Goal: Transaction & Acquisition: Obtain resource

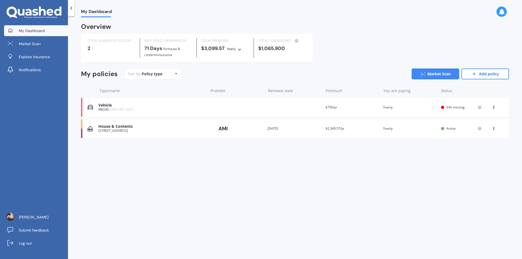
click at [491, 106] on div "View option View policy Delete" at bounding box center [494, 107] width 16 height 5
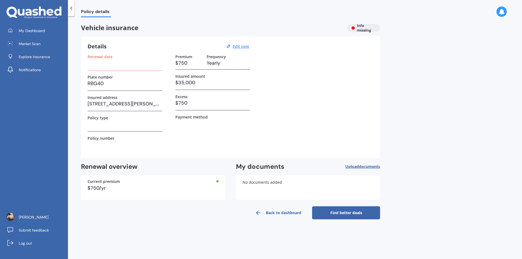
click at [183, 63] on h3 "$750" at bounding box center [188, 63] width 27 height 8
click at [145, 70] on div "Renewal date Plate number RBG40 Insured address [STREET_ADDRESS][PERSON_NAME] 2…" at bounding box center [124, 102] width 75 height 97
click at [129, 65] on h3 at bounding box center [124, 63] width 75 height 8
click at [102, 67] on h3 at bounding box center [124, 63] width 75 height 8
click at [82, 59] on div "Details Edit now Renewal date Plate number RBG40 Insured address [STREET_ADDRES…" at bounding box center [230, 97] width 299 height 122
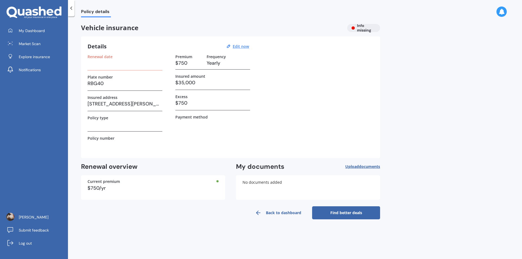
click at [73, 7] on icon at bounding box center [70, 7] width 5 height 5
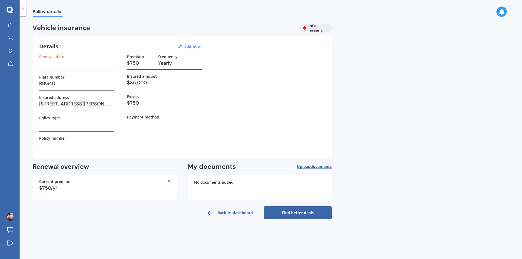
click at [21, 7] on icon at bounding box center [22, 7] width 5 height 5
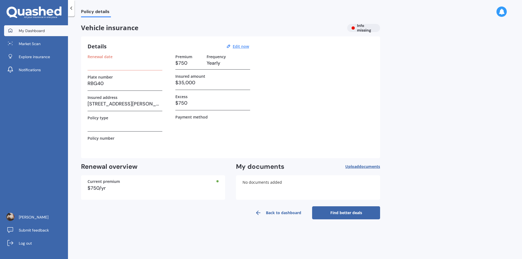
click at [39, 32] on span "My Dashboard" at bounding box center [32, 30] width 26 height 5
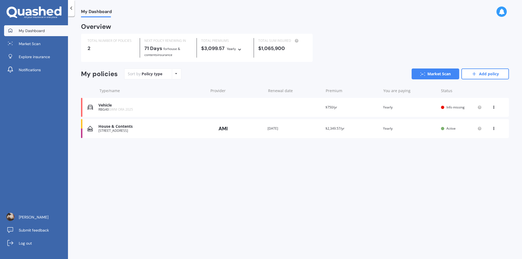
click at [177, 76] on div "Policy type Alphabetical Date added Renewing next" at bounding box center [176, 74] width 8 height 10
click at [192, 79] on div "Sort by: Policy type Policy type Alphabetical Date added Renewing next Market S…" at bounding box center [316, 73] width 384 height 11
click at [14, 42] on div at bounding box center [10, 44] width 8 height 4
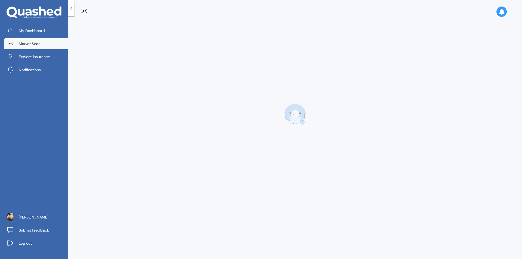
click at [84, 13] on icon at bounding box center [84, 11] width 7 height 7
click at [84, 10] on icon at bounding box center [84, 11] width 2 height 2
click at [23, 42] on span "Market Scan" at bounding box center [30, 43] width 22 height 5
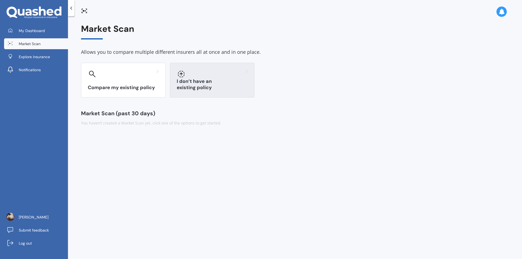
click at [225, 76] on div at bounding box center [212, 74] width 71 height 9
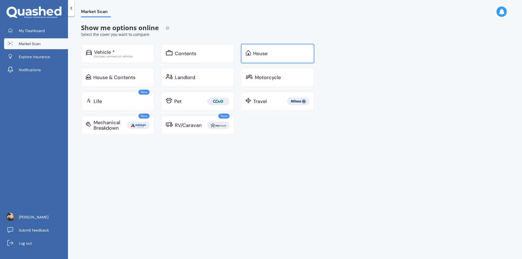
click at [294, 60] on div "House" at bounding box center [277, 54] width 73 height 20
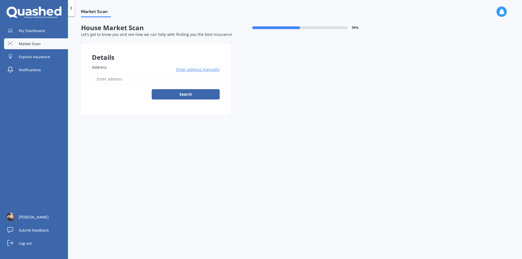
click at [137, 79] on input "Address" at bounding box center [156, 78] width 128 height 11
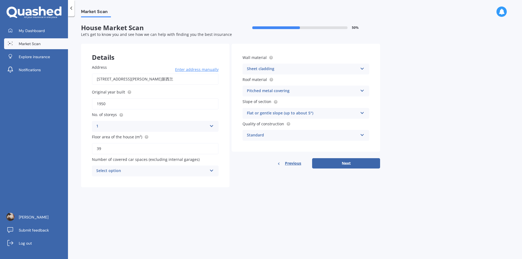
click at [120, 126] on div "1" at bounding box center [151, 126] width 111 height 7
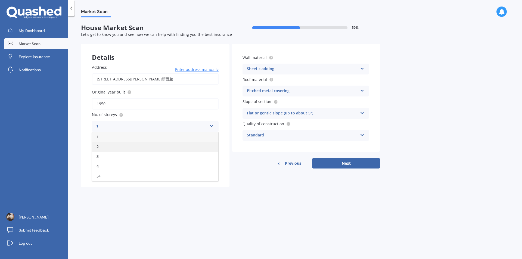
click at [114, 142] on div "2" at bounding box center [155, 147] width 126 height 10
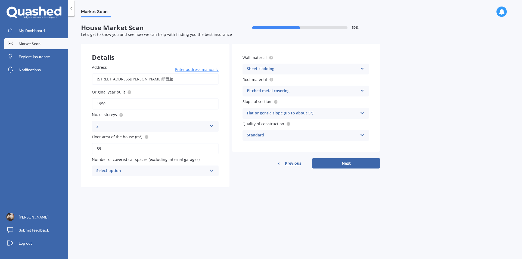
click at [165, 136] on label "Floor area of the house (m²)" at bounding box center [154, 137] width 124 height 6
click at [165, 143] on input "39" at bounding box center [155, 148] width 127 height 11
click at [286, 91] on div "Pitched metal covering" at bounding box center [302, 91] width 111 height 7
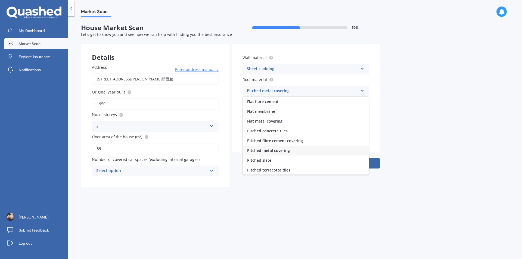
click at [286, 91] on div "Pitched metal covering" at bounding box center [302, 91] width 111 height 7
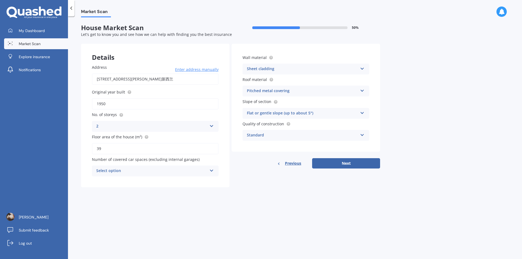
click at [133, 123] on div "2" at bounding box center [151, 126] width 111 height 7
click at [123, 135] on div "1" at bounding box center [155, 137] width 126 height 10
click at [170, 126] on div "1" at bounding box center [151, 126] width 111 height 7
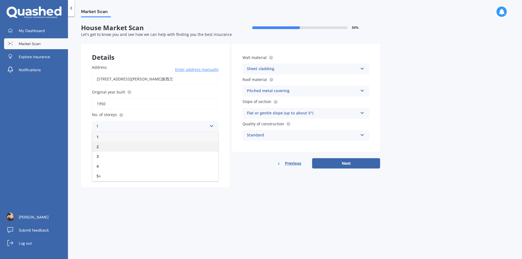
click at [167, 143] on div "2" at bounding box center [155, 147] width 126 height 10
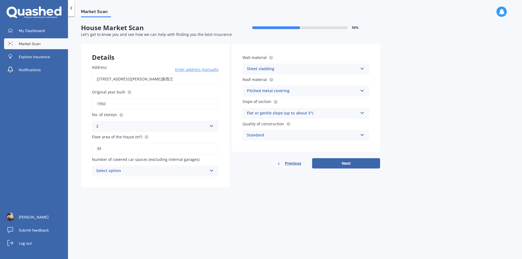
click at [244, 177] on div "Details Address [STREET_ADDRESS][PERSON_NAME]新西兰 Enter address manually Search …" at bounding box center [230, 115] width 299 height 143
click at [150, 169] on div "Select option" at bounding box center [151, 171] width 111 height 7
click at [117, 182] on div "0" at bounding box center [155, 182] width 126 height 10
click at [195, 189] on form "House Market Scan 50 % Let's get to know you and see how we can help with findi…" at bounding box center [230, 108] width 299 height 168
click at [123, 79] on input "[STREET_ADDRESS][PERSON_NAME]新西兰" at bounding box center [155, 78] width 127 height 11
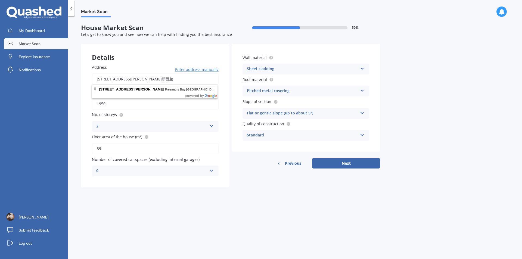
drag, startPoint x: 191, startPoint y: 78, endPoint x: 73, endPoint y: 84, distance: 119.1
click at [73, 84] on div "Market Scan House Market Scan 50 % Let's get to know you and see how we can hel…" at bounding box center [295, 138] width 454 height 243
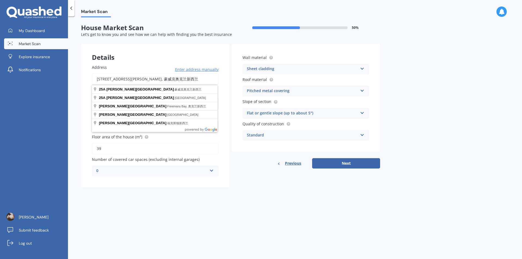
type input "[STREET_ADDRESS][PERSON_NAME] 2014新西兰"
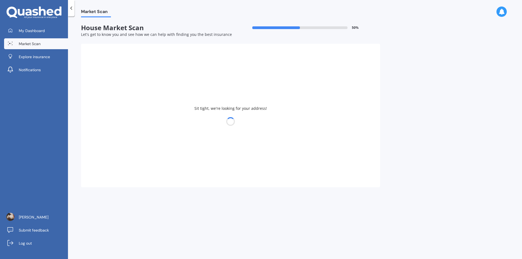
type input "110"
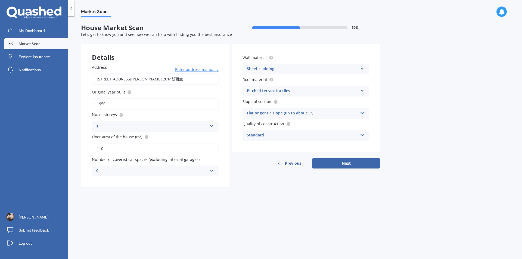
click at [123, 124] on div "1" at bounding box center [151, 126] width 111 height 7
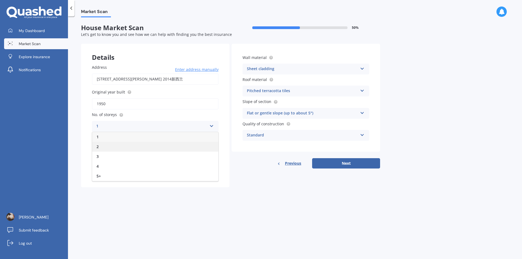
click at [117, 146] on div "2" at bounding box center [155, 147] width 126 height 10
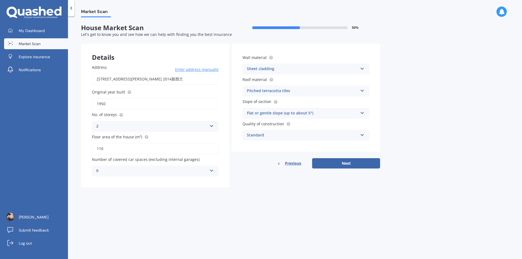
click at [247, 181] on div "Details Address [STREET_ADDRESS][PERSON_NAME] 2014新西兰 Enter address manually Se…" at bounding box center [230, 115] width 299 height 143
click at [281, 93] on div "Pitched terracotta tiles" at bounding box center [302, 91] width 111 height 7
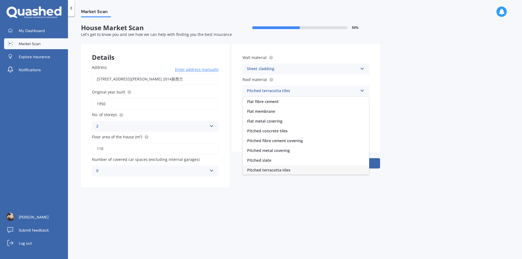
scroll to position [1, 0]
click at [281, 93] on div "Pitched terracotta tiles" at bounding box center [302, 91] width 111 height 7
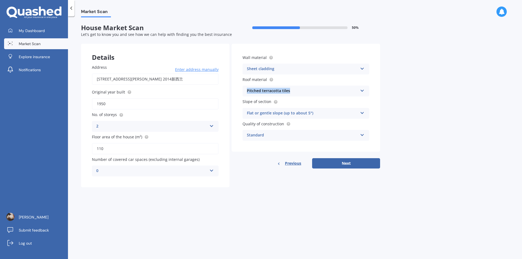
drag, startPoint x: 293, startPoint y: 92, endPoint x: 239, endPoint y: 90, distance: 53.5
click at [239, 90] on div "Wall material Sheet cladding Artificial weatherboard/plank cladding Blockwork B…" at bounding box center [305, 98] width 148 height 108
copy div "Pitched terracotta tiles"
click at [296, 89] on div "Pitched terracotta tiles" at bounding box center [302, 91] width 111 height 7
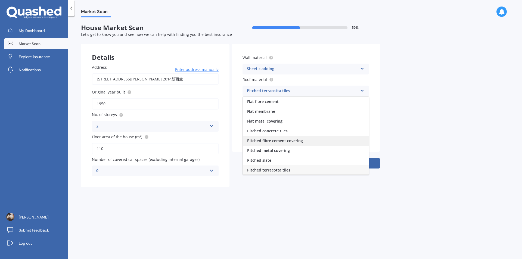
scroll to position [20, 0]
click at [270, 168] on div "Other" at bounding box center [306, 170] width 126 height 10
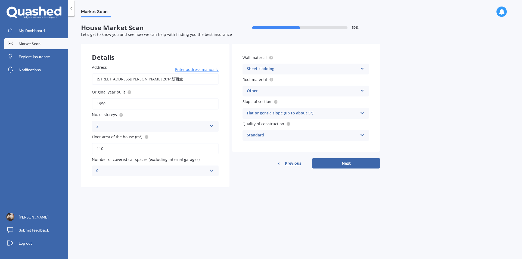
click at [288, 90] on div "Other" at bounding box center [302, 91] width 111 height 7
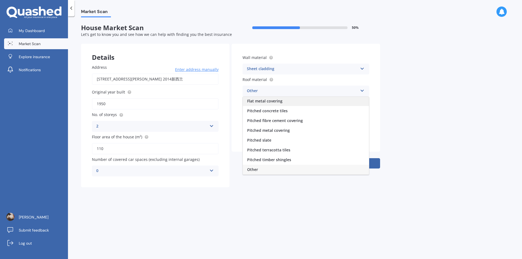
scroll to position [0, 0]
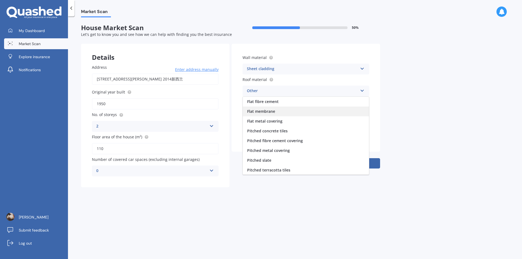
click at [280, 113] on div "Flat membrane" at bounding box center [306, 111] width 126 height 10
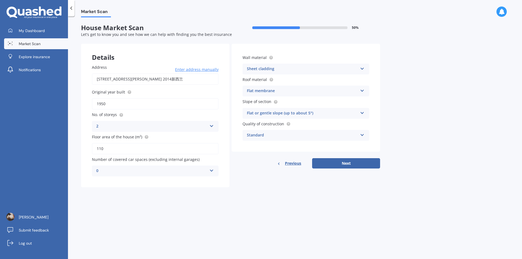
click at [285, 87] on div "Flat membrane Flat fibre cement Flat membrane Flat metal covering Pitched concr…" at bounding box center [305, 91] width 127 height 11
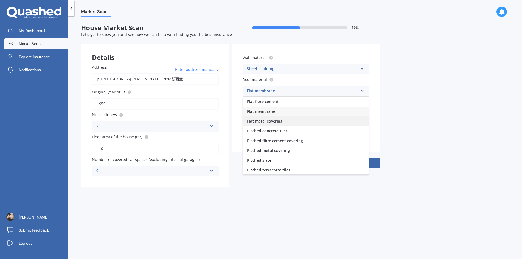
click at [286, 122] on div "Flat metal covering" at bounding box center [306, 121] width 126 height 10
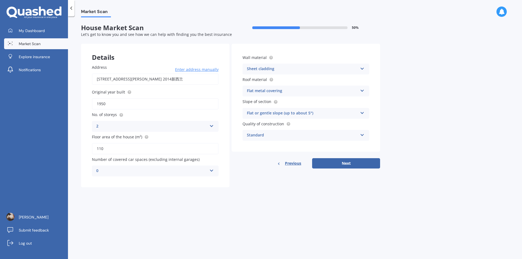
click at [250, 152] on div "Wall material Sheet cladding Artificial weatherboard/plank cladding Blockwork B…" at bounding box center [305, 106] width 148 height 125
click at [311, 113] on div "Flat or gentle slope (up to about 5°)" at bounding box center [302, 113] width 111 height 7
click at [123, 102] on input "1950" at bounding box center [155, 103] width 127 height 11
click at [122, 103] on input "1950" at bounding box center [155, 103] width 127 height 11
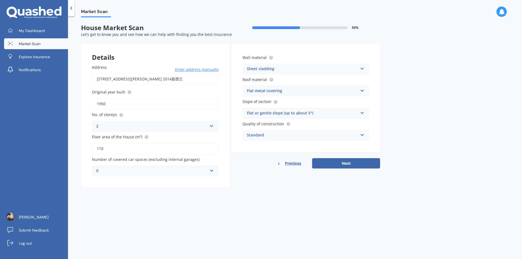
click at [122, 103] on input "1950" at bounding box center [155, 103] width 127 height 11
type input "1990"
click at [172, 214] on div "Market Scan House Market Scan 50 % Let's get to know you and see how we can hel…" at bounding box center [295, 138] width 454 height 243
drag, startPoint x: 141, startPoint y: 103, endPoint x: 129, endPoint y: 94, distance: 15.1
click at [141, 103] on input "1990" at bounding box center [155, 103] width 127 height 11
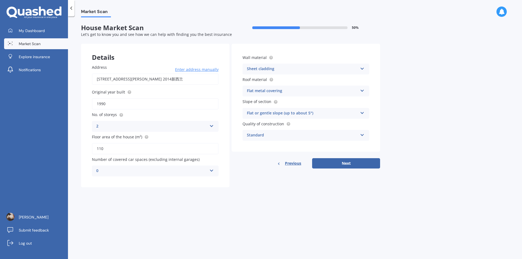
drag, startPoint x: 278, startPoint y: 196, endPoint x: 235, endPoint y: 159, distance: 56.8
click at [278, 196] on div "Market Scan House Market Scan 50 % Let's get to know you and see how we can hel…" at bounding box center [295, 138] width 454 height 243
click at [122, 114] on circle at bounding box center [121, 115] width 4 height 4
click at [151, 127] on div "2" at bounding box center [151, 126] width 111 height 7
click at [132, 135] on div "1" at bounding box center [155, 137] width 126 height 10
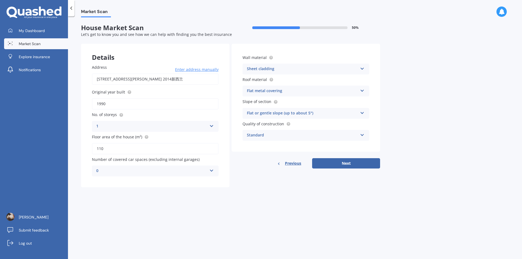
click at [277, 206] on div "Market Scan House Market Scan 50 % Let's get to know you and see how we can hel…" at bounding box center [295, 138] width 454 height 243
click at [349, 164] on button "Next" at bounding box center [346, 163] width 68 height 10
select select "23"
select select "10"
select select "1995"
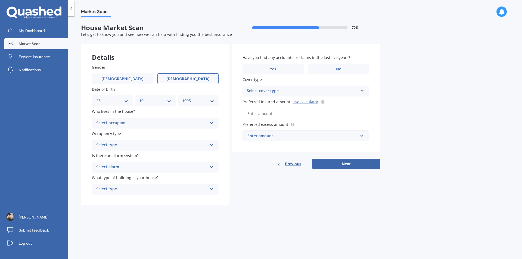
click at [137, 125] on div "Select occupant" at bounding box center [151, 123] width 111 height 7
click at [127, 141] on span "Owner + Boarder" at bounding box center [112, 143] width 32 height 5
click at [147, 134] on label "Occupancy type" at bounding box center [154, 134] width 124 height 6
click at [140, 140] on div "Select type Permanent Holiday (without tenancy)" at bounding box center [155, 145] width 127 height 11
click at [149, 158] on div "Permanent" at bounding box center [155, 156] width 126 height 10
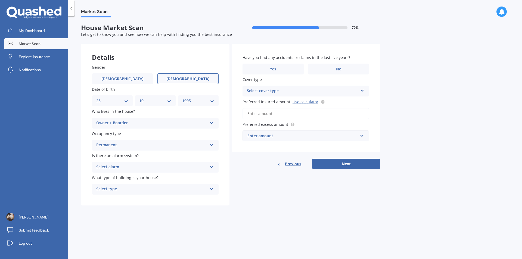
click at [140, 167] on div "Select alarm" at bounding box center [151, 167] width 111 height 7
click at [125, 195] on div "No" at bounding box center [155, 197] width 126 height 10
click at [137, 189] on div "Select type" at bounding box center [151, 189] width 111 height 7
click at [156, 202] on div "Freestanding" at bounding box center [155, 200] width 126 height 10
click at [179, 202] on div "Gender [DEMOGRAPHIC_DATA] [DEMOGRAPHIC_DATA] Date of birth DD 01 02 03 04 05 06…" at bounding box center [155, 130] width 148 height 152
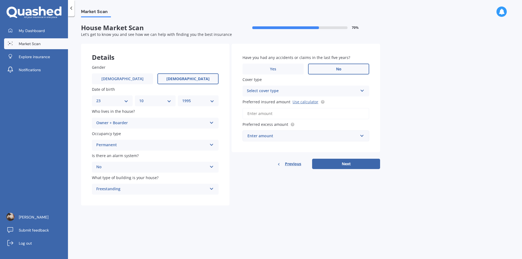
click at [328, 68] on label "No" at bounding box center [338, 69] width 61 height 11
click at [0, 0] on input "No" at bounding box center [0, 0] width 0 height 0
click at [319, 88] on div "Select cover type" at bounding box center [302, 91] width 111 height 7
click at [290, 83] on div "Cover type High High" at bounding box center [305, 87] width 127 height 20
click at [293, 114] on input "Preferred insured amount Use calculator" at bounding box center [305, 113] width 127 height 11
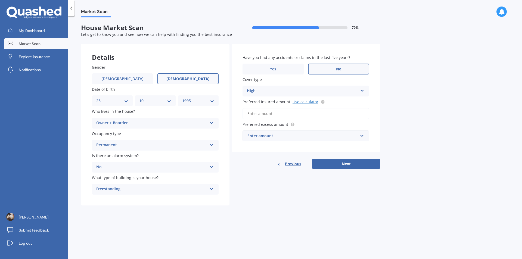
click at [309, 102] on link "Use calculator" at bounding box center [305, 101] width 26 height 5
click at [268, 113] on input "Preferred insured amount Use calculator" at bounding box center [305, 113] width 127 height 11
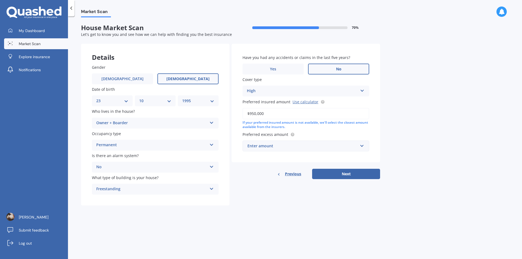
type input "$950,000"
click at [289, 148] on div "Enter amount" at bounding box center [302, 146] width 110 height 6
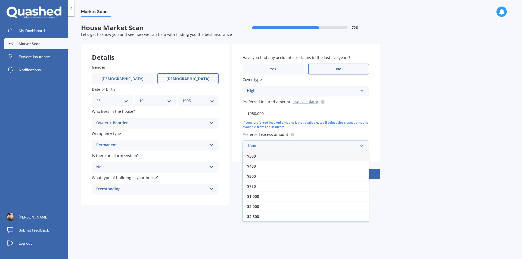
drag, startPoint x: 264, startPoint y: 206, endPoint x: 265, endPoint y: 203, distance: 3.3
click at [264, 206] on div "$2,000" at bounding box center [306, 206] width 126 height 10
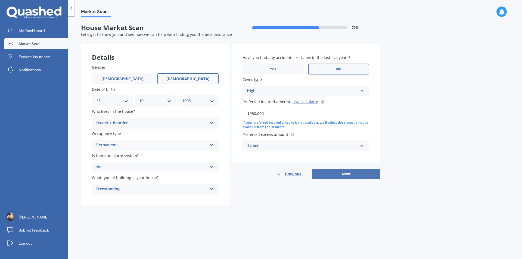
click at [348, 175] on button "Next" at bounding box center [346, 174] width 68 height 10
select select "23"
select select "10"
select select "1995"
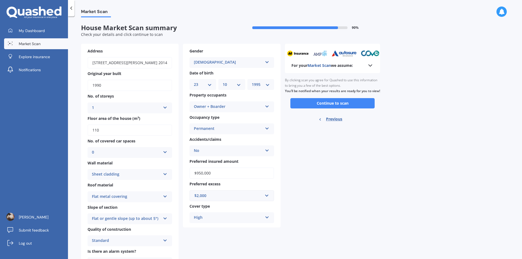
click at [338, 123] on span "Previous" at bounding box center [334, 119] width 16 height 8
select select "23"
select select "10"
select select "1995"
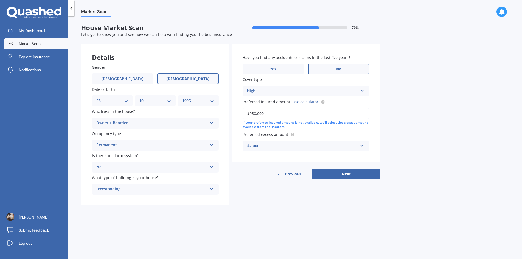
click at [291, 176] on span "Previous" at bounding box center [293, 174] width 16 height 8
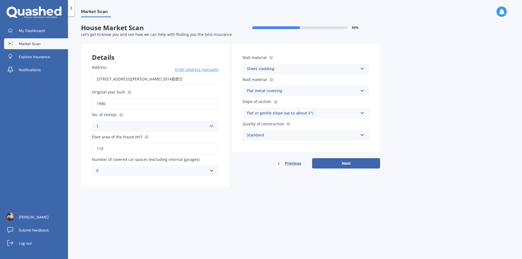
click at [131, 125] on div "1" at bounding box center [151, 126] width 111 height 7
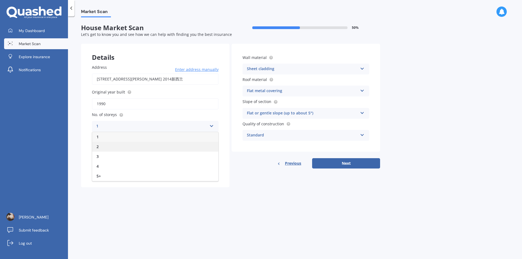
click at [123, 142] on div "2" at bounding box center [155, 147] width 126 height 10
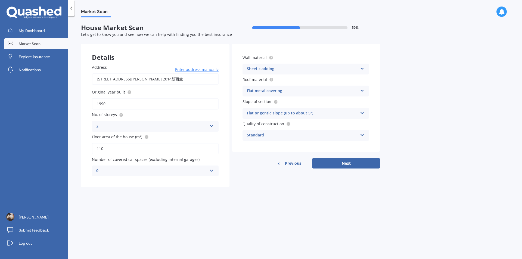
click at [123, 113] on icon at bounding box center [121, 115] width 4 height 4
click at [253, 192] on div "Market Scan House Market Scan 50 % Let's get to know you and see how we can hel…" at bounding box center [295, 138] width 454 height 243
click at [340, 155] on div "Wall material Sheet cladding Artificial weatherboard/plank cladding Blockwork B…" at bounding box center [305, 106] width 148 height 125
click at [341, 159] on button "Next" at bounding box center [346, 163] width 68 height 10
select select "23"
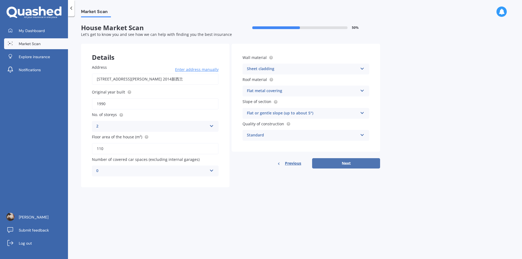
select select "10"
select select "1995"
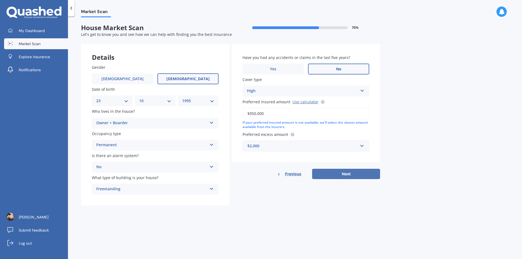
click at [347, 171] on button "Next" at bounding box center [346, 174] width 68 height 10
select select "23"
select select "10"
select select "1995"
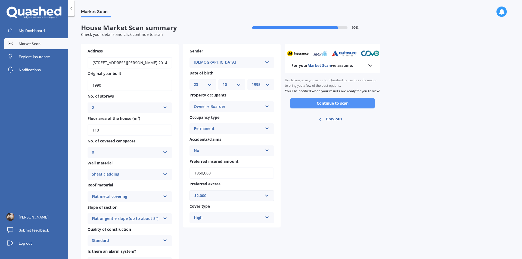
click at [326, 105] on button "Continue to scan" at bounding box center [332, 103] width 84 height 10
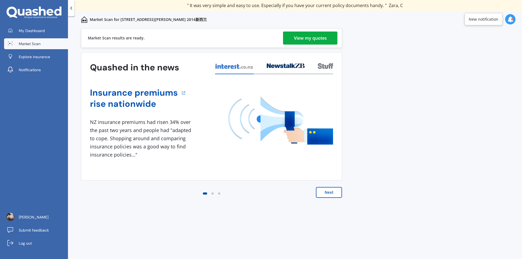
click at [122, 158] on div "1 NZ insurance premiums had risen 34% over the past two years and people had "a…" at bounding box center [141, 138] width 103 height 40
click at [327, 194] on button "Next" at bounding box center [329, 192] width 26 height 11
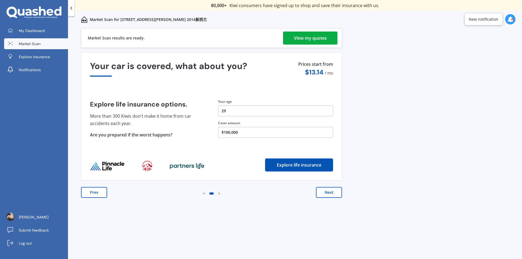
click at [307, 38] on div "View my quotes" at bounding box center [310, 38] width 33 height 13
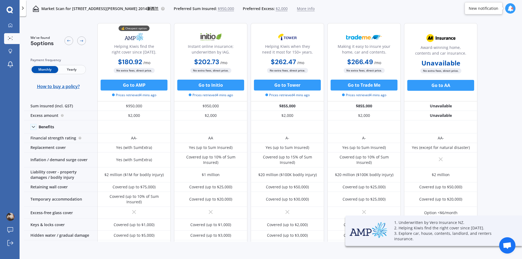
click at [66, 71] on span "Yearly" at bounding box center [71, 69] width 27 height 7
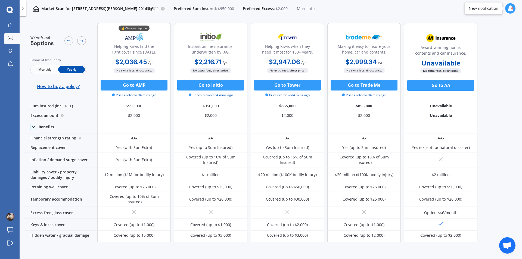
click at [231, 8] on span "$950,000" at bounding box center [226, 8] width 16 height 5
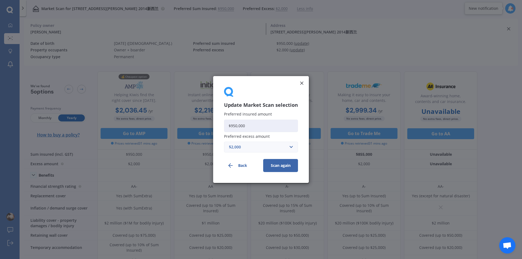
click at [258, 128] on input "$950,000" at bounding box center [261, 126] width 74 height 12
type input "$900,000"
click at [274, 166] on button "Scan again" at bounding box center [280, 165] width 35 height 13
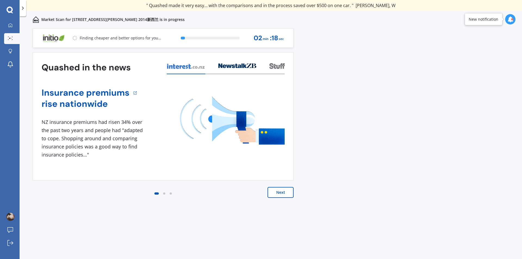
click at [22, 10] on polyline at bounding box center [22, 8] width 1 height 3
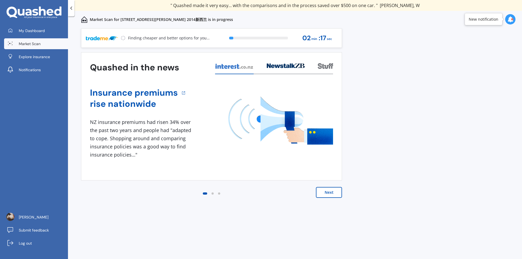
click at [68, 12] on div at bounding box center [71, 8] width 7 height 16
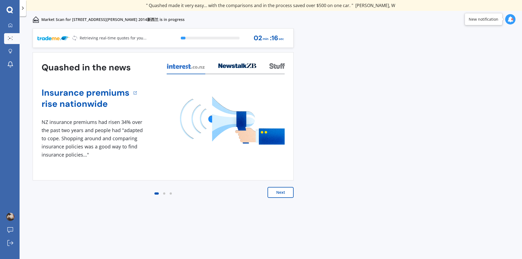
click at [164, 191] on div at bounding box center [164, 193] width 7 height 7
click at [164, 192] on div at bounding box center [164, 193] width 7 height 7
click at [170, 193] on div at bounding box center [170, 193] width 2 height 2
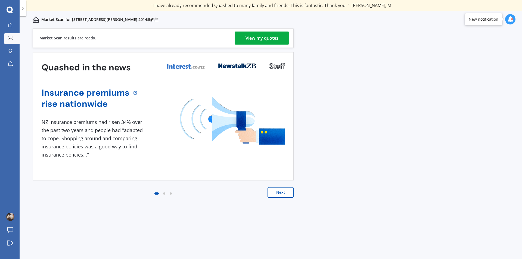
click at [262, 39] on div "View my quotes" at bounding box center [261, 38] width 33 height 13
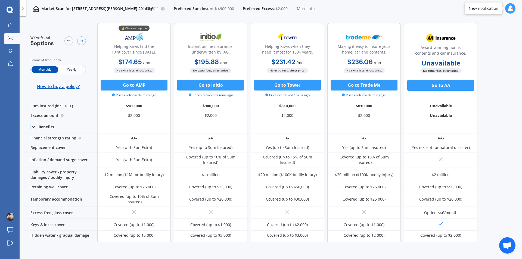
click at [69, 71] on span "Yearly" at bounding box center [71, 69] width 27 height 7
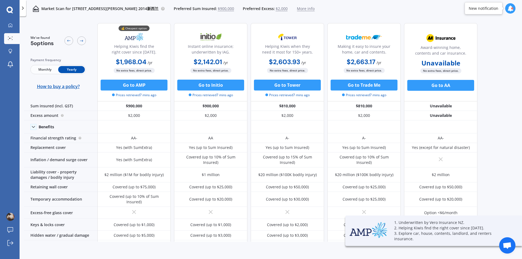
click at [227, 8] on span "$900,000" at bounding box center [226, 8] width 16 height 5
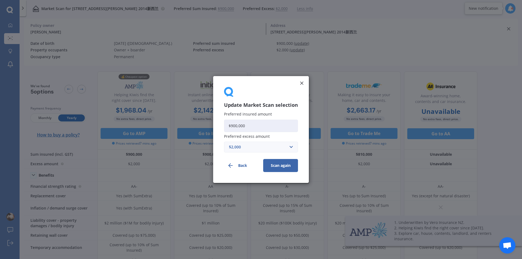
click at [245, 126] on input "$900,000" at bounding box center [261, 126] width 74 height 12
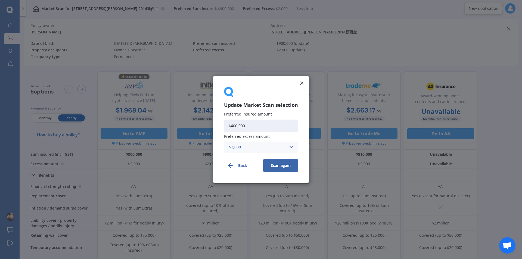
type input "$400,000"
click at [284, 166] on button "Scan again" at bounding box center [280, 165] width 35 height 13
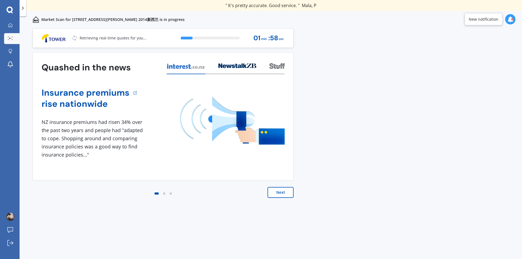
click at [429, 90] on div "Previous 80,000+ [DEMOGRAPHIC_DATA] consumers have signed up to shop and save t…" at bounding box center [271, 149] width 502 height 243
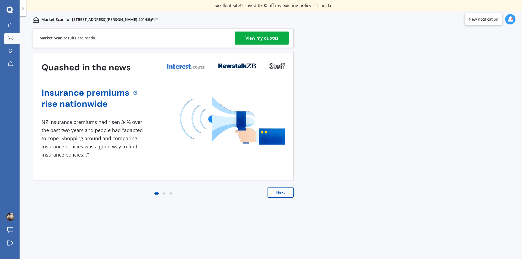
click at [261, 38] on div "View my quotes" at bounding box center [261, 38] width 33 height 13
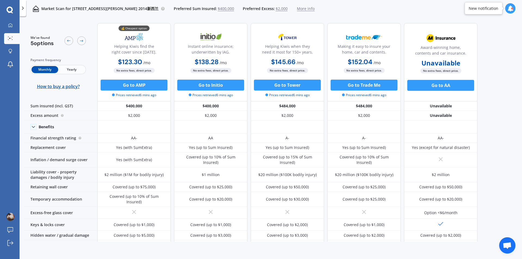
click at [81, 70] on span "Yearly" at bounding box center [71, 69] width 27 height 7
